Goal: Task Accomplishment & Management: Complete application form

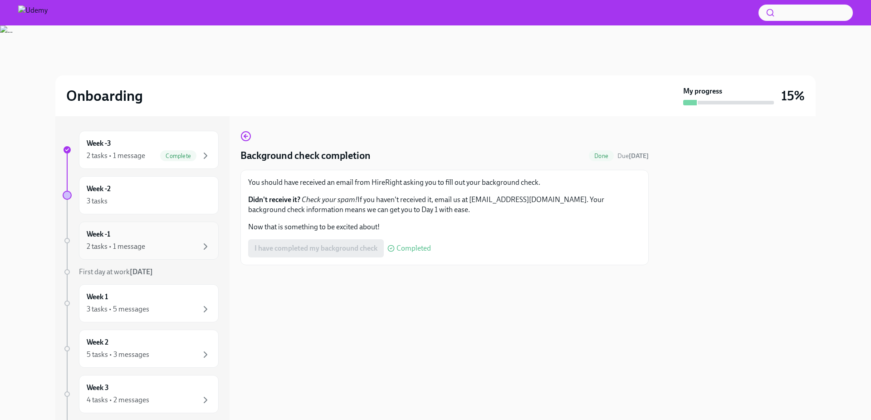
click at [151, 235] on div "Week -1 2 tasks • 1 message" at bounding box center [149, 240] width 124 height 23
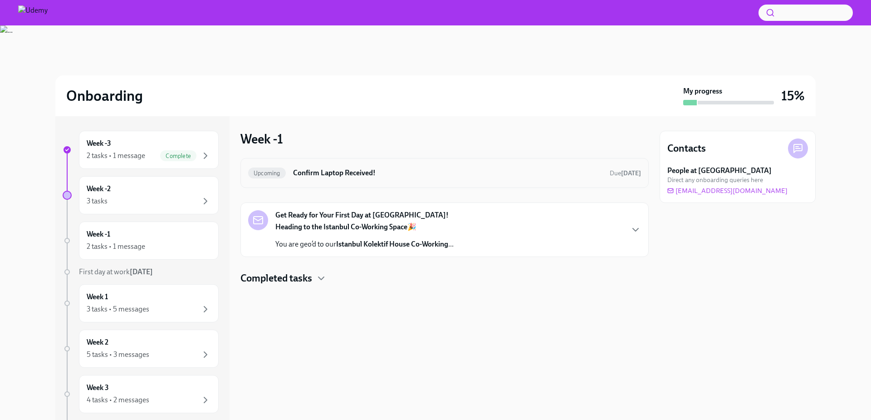
click at [395, 176] on h6 "Confirm Laptop Received!" at bounding box center [447, 173] width 309 height 10
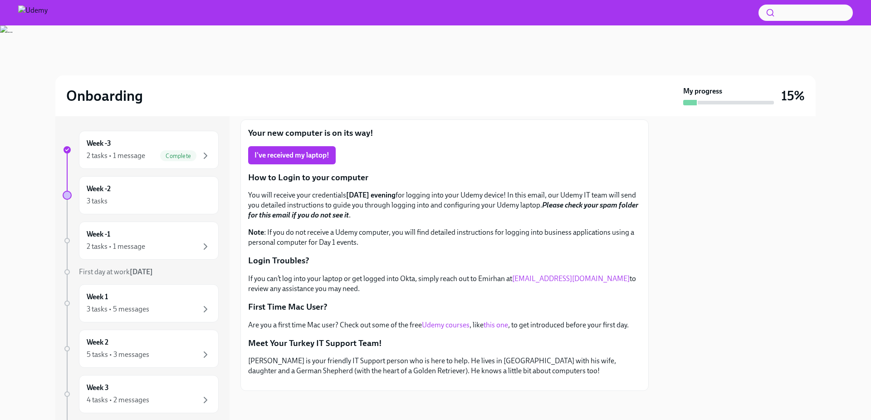
scroll to position [109, 0]
click at [496, 320] on link "this one" at bounding box center [496, 324] width 24 height 9
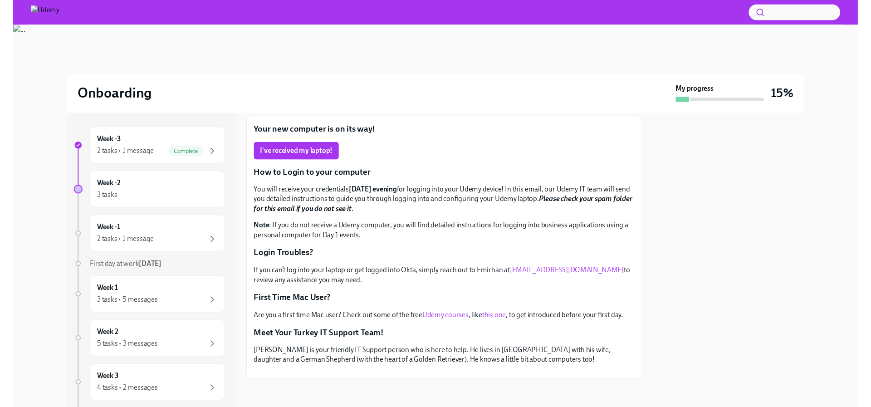
scroll to position [0, 0]
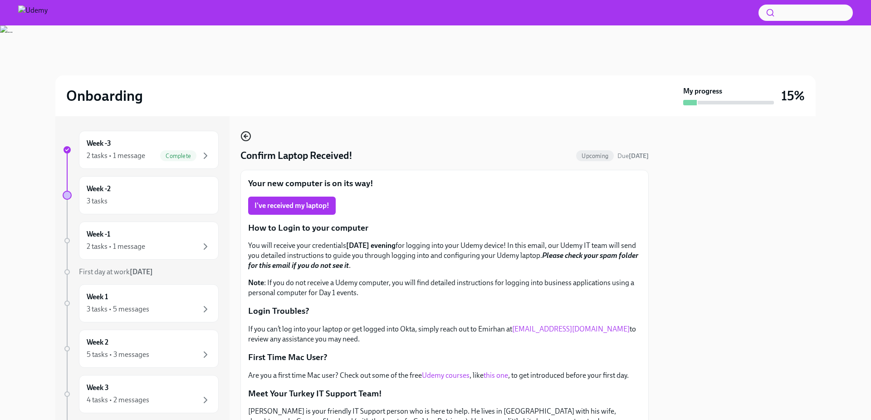
click at [247, 136] on icon "button" at bounding box center [246, 136] width 4 height 0
